Goal: Register for event/course

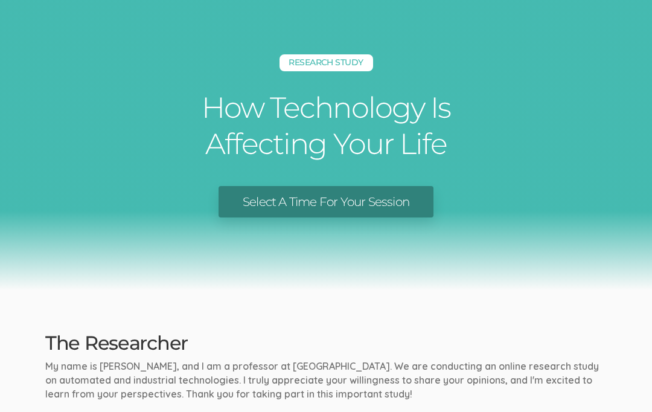
click at [367, 198] on link "Select A Time For Your Session" at bounding box center [326, 202] width 215 height 32
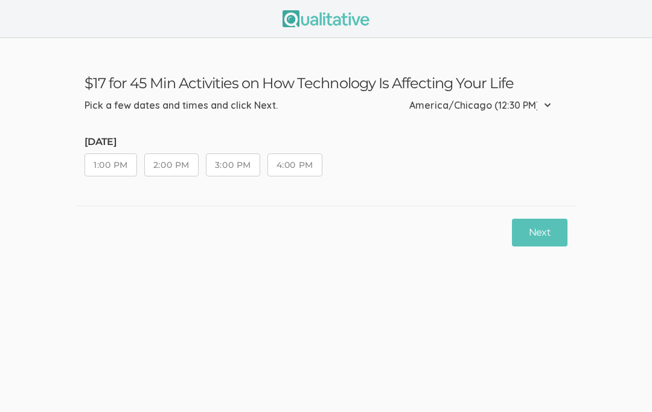
click at [311, 164] on button "4:00 PM" at bounding box center [295, 164] width 55 height 23
click at [551, 106] on select "Etc/GMT-14 (7:30 AM) Pacific/Kiritimati (7:30 AM) Etc/GMT-13 (6:30 AM) Pacific/…" at bounding box center [483, 105] width 149 height 27
select select "America/Bogota"
click at [532, 107] on select "Etc/GMT-14 (7:30 AM) Pacific/Kiritimati (7:30 AM) Etc/GMT-13 (6:30 AM) Pacific/…" at bounding box center [485, 105] width 146 height 27
click at [516, 102] on select "Etc/GMT-14 (7:30 AM) Pacific/Kiritimati (7:30 AM) Etc/GMT-13 (6:30 AM) Pacific/…" at bounding box center [485, 105] width 146 height 27
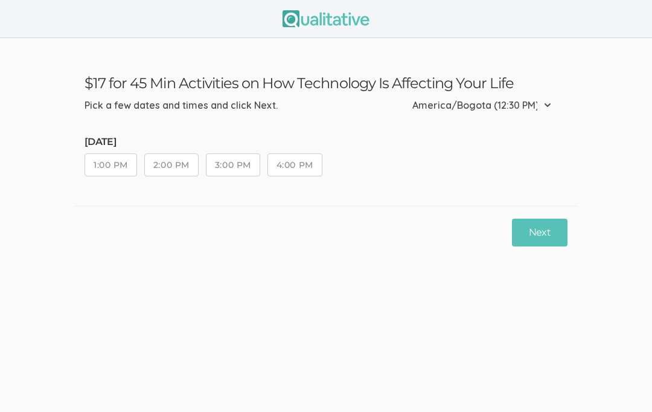
select select "US/Eastern"
click at [515, 100] on select "Etc/GMT-14 (7:30 AM) Pacific/Kiritimati (7:30 AM) Etc/GMT-13 (6:30 AM) Pacific/…" at bounding box center [499, 105] width 117 height 27
click at [522, 103] on select "Etc/GMT-14 (7:30 AM) Pacific/Kiritimati (7:30 AM) Etc/GMT-13 (6:30 AM) Pacific/…" at bounding box center [499, 105] width 117 height 27
select select "[GEOGRAPHIC_DATA]"
click at [529, 106] on select "Etc/GMT-14 (7:30 AM) Pacific/Kiritimati (7:30 AM) Etc/GMT-13 (6:30 AM) Pacific/…" at bounding box center [514, 105] width 88 height 27
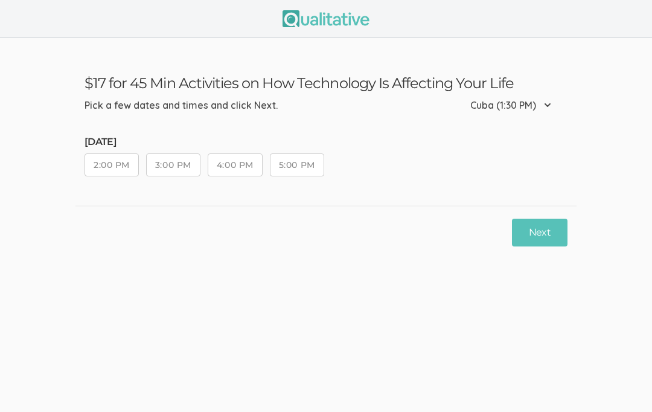
click at [558, 108] on select "Etc/GMT-14 (7:30 AM) Pacific/Kiritimati (7:30 AM) Etc/GMT-13 (6:30 AM) Pacific/…" at bounding box center [514, 105] width 88 height 27
select select "America/[GEOGRAPHIC_DATA]"
click at [285, 175] on button "4:00 PM" at bounding box center [295, 164] width 55 height 23
click at [254, 161] on button "3:00 PM" at bounding box center [233, 164] width 54 height 23
click at [176, 167] on button "2:00 PM" at bounding box center [171, 164] width 54 height 23
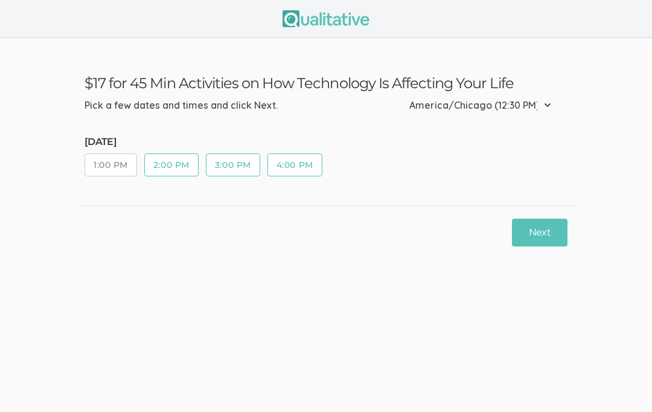
click at [117, 165] on button "1:00 PM" at bounding box center [111, 164] width 53 height 23
click at [513, 229] on button "Next" at bounding box center [540, 233] width 56 height 28
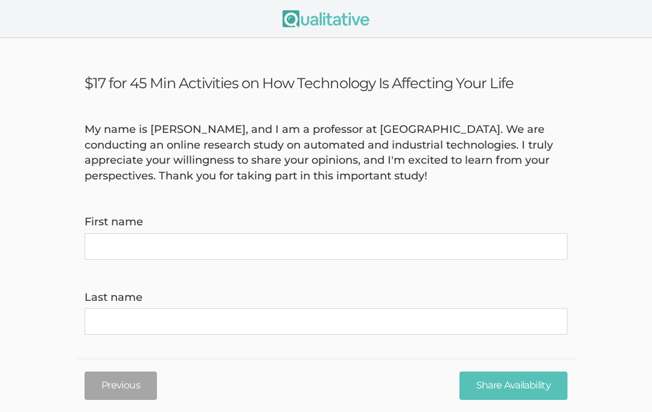
click at [415, 237] on name "First name" at bounding box center [326, 246] width 483 height 27
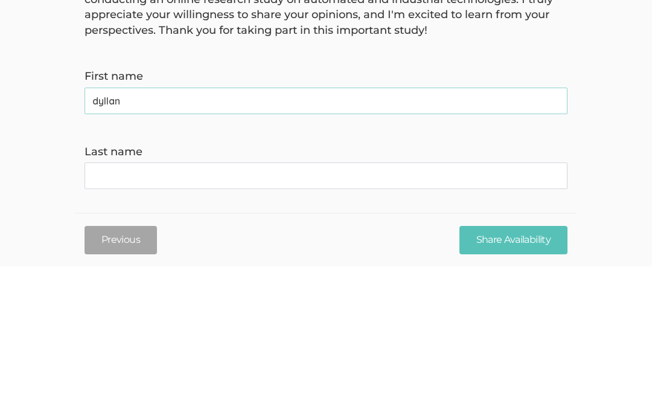
type name "dyllan"
click at [330, 308] on name "Last name" at bounding box center [326, 321] width 483 height 27
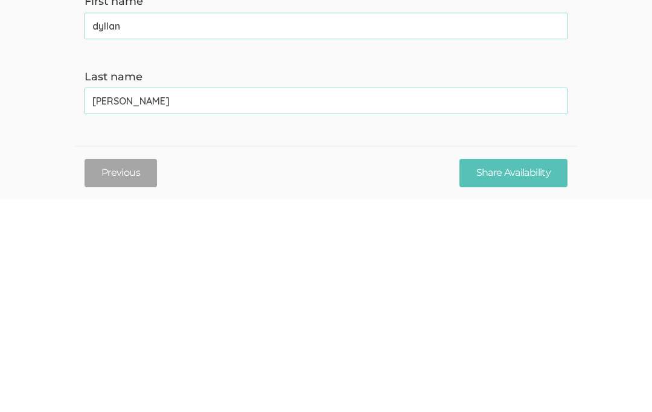
type name "[PERSON_NAME]"
click at [521, 371] on input "Share Availability" at bounding box center [514, 385] width 108 height 28
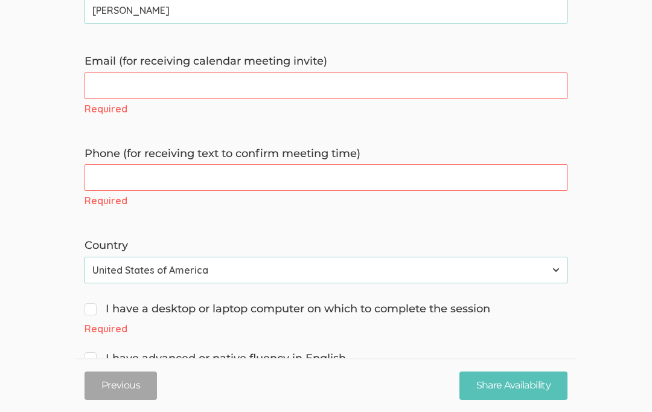
click at [418, 85] on invite\) "Email (for receiving calendar meeting invite)" at bounding box center [326, 85] width 483 height 27
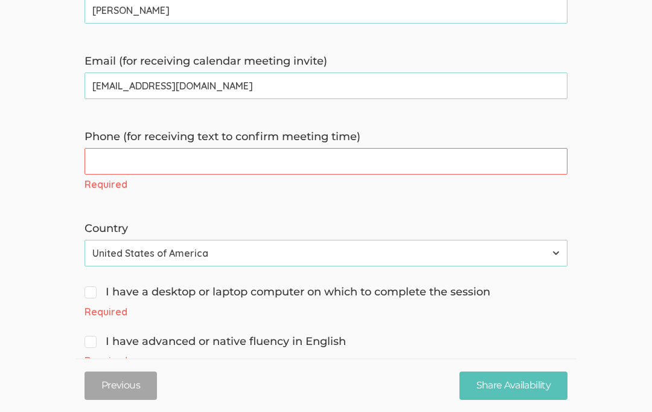
type invite\) "[EMAIL_ADDRESS][DOMAIN_NAME]"
click at [165, 149] on time\) "Phone (for receiving text to confirm meeting time)" at bounding box center [326, 162] width 483 height 27
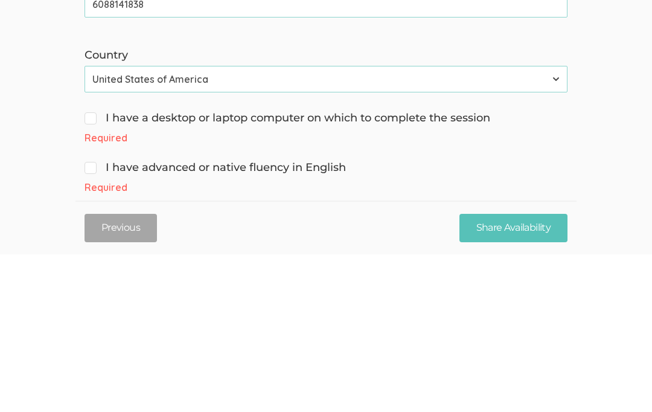
type time\) "6088141838"
click at [90, 271] on input "I have a desktop or laptop computer on which to complete the session" at bounding box center [89, 275] width 8 height 8
checkbox input "true"
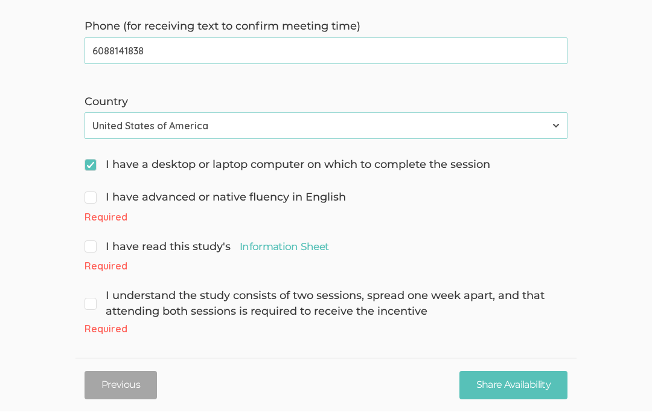
click at [79, 185] on form "My name is [PERSON_NAME], and I am a professor at [GEOGRAPHIC_DATA]. We are con…" at bounding box center [326, 18] width 652 height 635
click at [81, 185] on form "My name is [PERSON_NAME], and I am a professor at [GEOGRAPHIC_DATA]. We are con…" at bounding box center [326, 18] width 652 height 635
click at [91, 193] on input "I have advanced or native fluency in English" at bounding box center [89, 197] width 8 height 8
checkbox input "true"
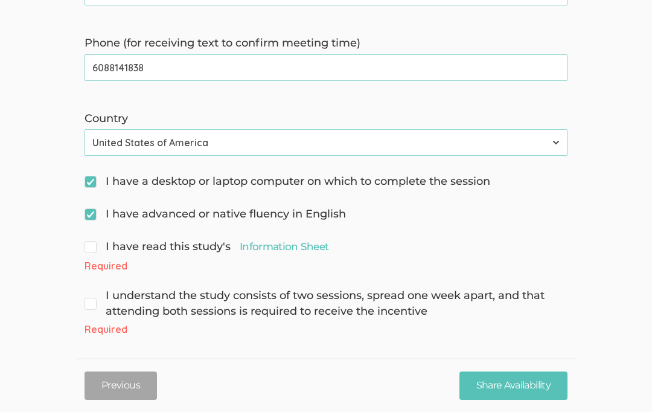
click at [87, 243] on input "I have read this study's Information Sheet" at bounding box center [89, 246] width 8 height 8
checkbox input "true"
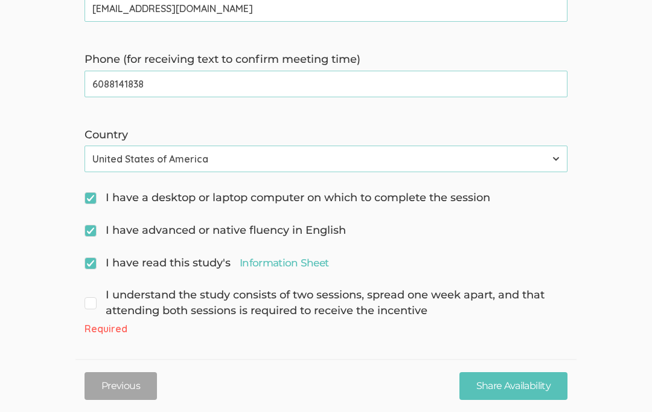
click at [285, 260] on link "Information Sheet" at bounding box center [284, 262] width 89 height 14
click at [100, 289] on span "I understand the study consists of two sessions, spread one week apart, and tha…" at bounding box center [326, 302] width 483 height 31
click at [92, 290] on input "I understand the study consists of two sessions, spread one week apart, and tha…" at bounding box center [89, 294] width 8 height 8
checkbox input "true"
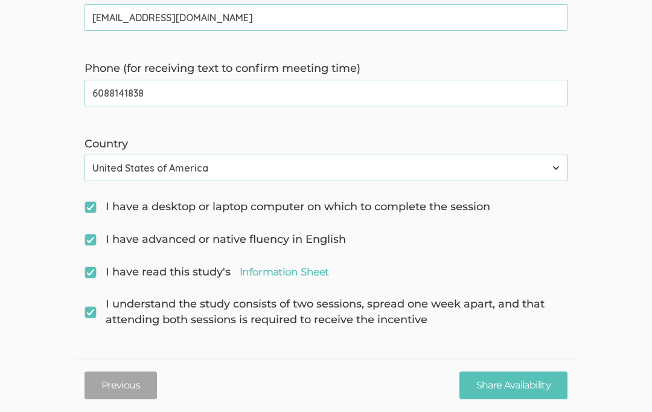
scroll to position [372, 0]
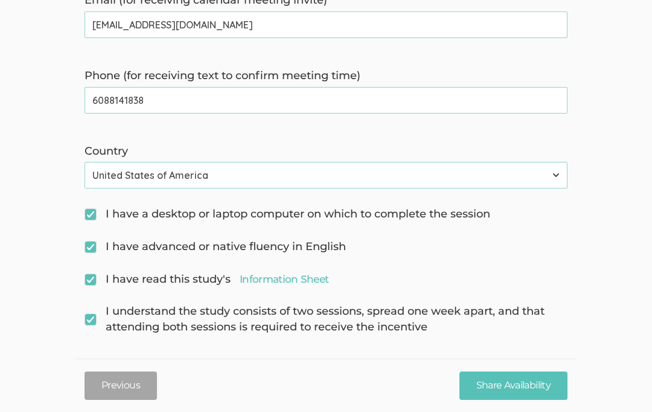
click at [511, 375] on input "Share Availability" at bounding box center [514, 385] width 108 height 28
